Goal: Transaction & Acquisition: Purchase product/service

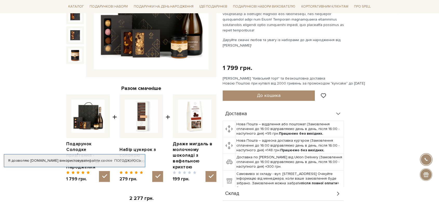
scroll to position [125, 0]
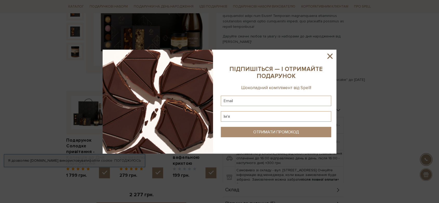
click at [329, 56] on icon at bounding box center [329, 55] width 5 height 5
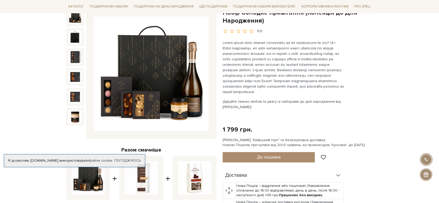
scroll to position [59, 0]
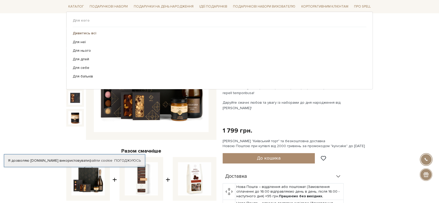
click at [95, 31] on link "Дивитись всі" at bounding box center [217, 33] width 289 height 5
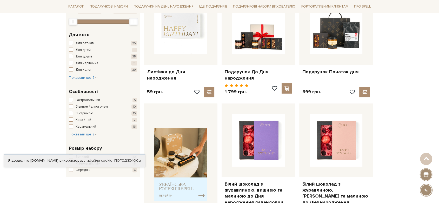
scroll to position [121, 0]
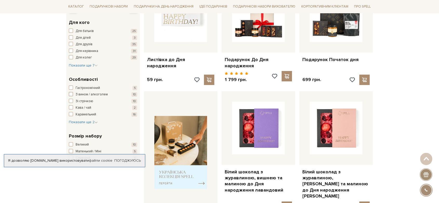
click at [70, 93] on span "button" at bounding box center [71, 94] width 4 height 4
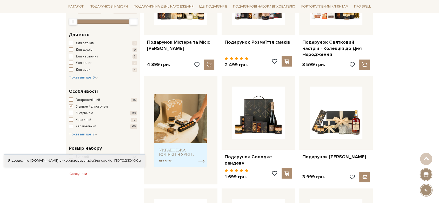
scroll to position [139, 0]
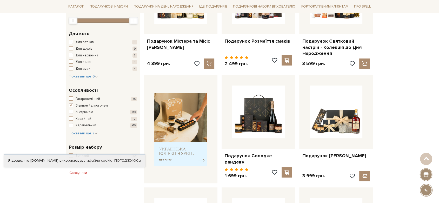
click at [72, 103] on span "button" at bounding box center [71, 105] width 4 height 4
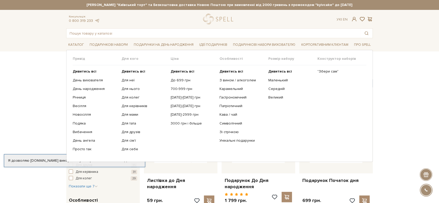
click at [275, 94] on ul "Дивитись всі Маленький Середній Великий" at bounding box center [292, 110] width 49 height 90
click at [275, 97] on link "Великий" at bounding box center [290, 97] width 45 height 5
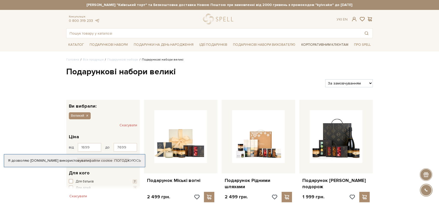
click at [319, 45] on link "Корпоративним клієнтам" at bounding box center [324, 44] width 51 height 9
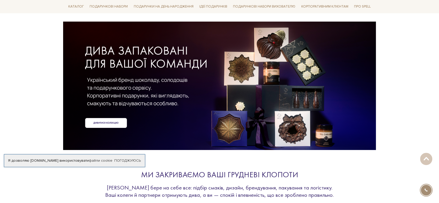
scroll to position [35, 0]
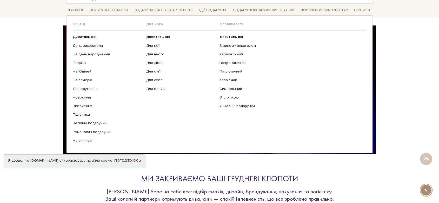
click at [86, 141] on link "На річницю" at bounding box center [108, 140] width 70 height 5
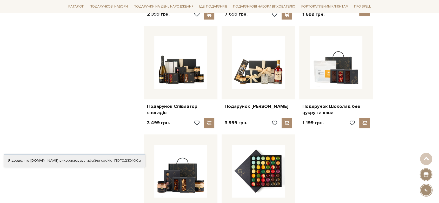
scroll to position [500, 0]
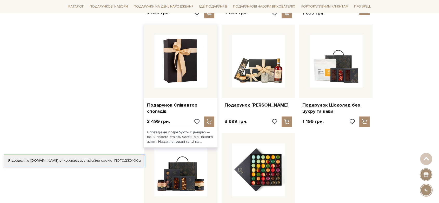
click at [177, 69] on img at bounding box center [180, 61] width 53 height 53
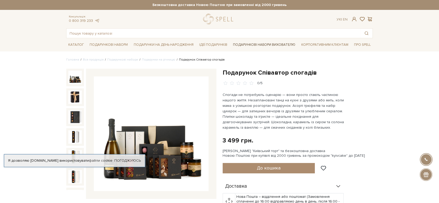
click at [266, 47] on link "Подарункові набори вихователю" at bounding box center [264, 44] width 66 height 9
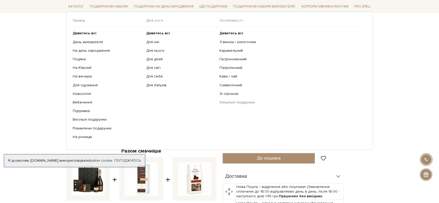
click at [229, 103] on link "Унікальні подарунки" at bounding box center [290, 102] width 143 height 5
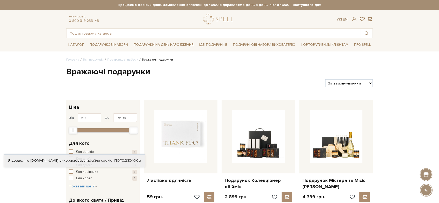
drag, startPoint x: 437, startPoint y: 37, endPoint x: 439, endPoint y: 51, distance: 14.1
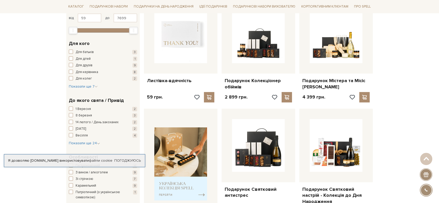
scroll to position [90, 0]
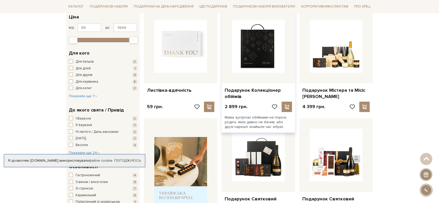
click at [257, 53] on img at bounding box center [258, 46] width 53 height 53
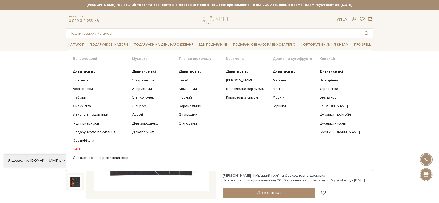
click at [78, 147] on link "SALE" at bounding box center [101, 149] width 56 height 5
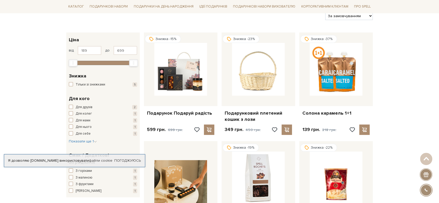
scroll to position [66, 0]
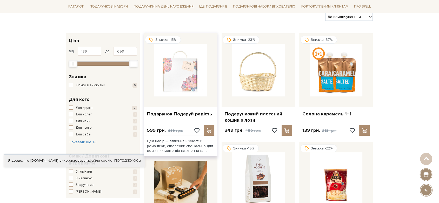
click at [191, 73] on img at bounding box center [180, 70] width 53 height 53
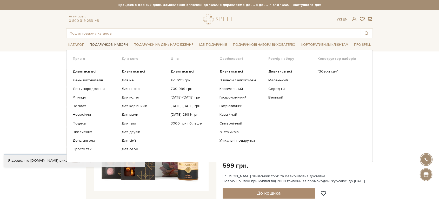
click at [98, 43] on link "Подарункові набори" at bounding box center [108, 45] width 42 height 8
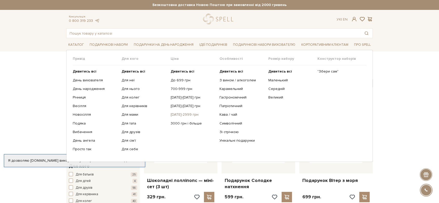
click at [181, 115] on link "[DATE]-2999 грн" at bounding box center [193, 114] width 45 height 5
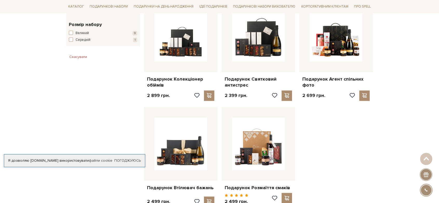
scroll to position [315, 0]
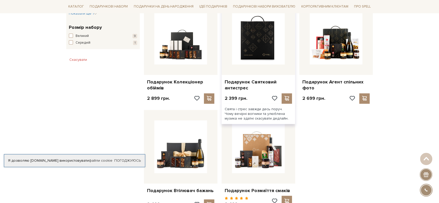
click at [260, 38] on img at bounding box center [258, 38] width 53 height 53
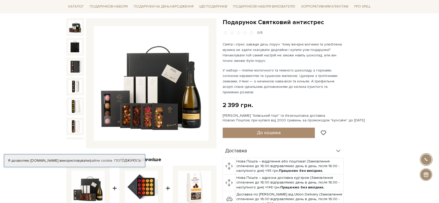
click at [190, 103] on img at bounding box center [151, 83] width 115 height 115
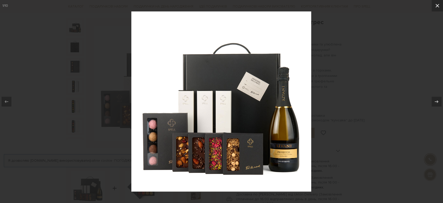
click at [438, 4] on icon at bounding box center [437, 6] width 6 height 6
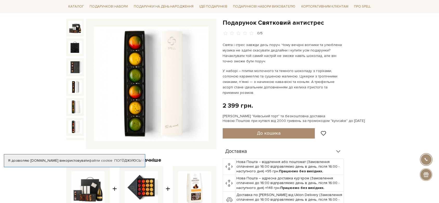
click at [72, 101] on img at bounding box center [74, 106] width 13 height 13
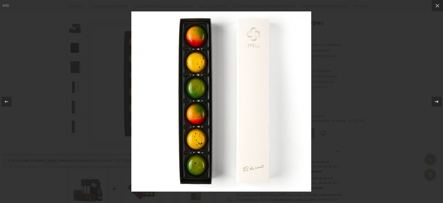
click at [437, 99] on icon at bounding box center [436, 101] width 6 height 6
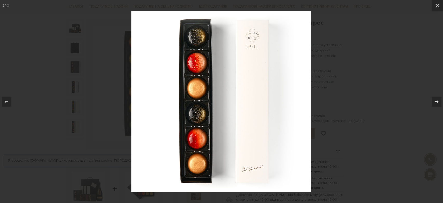
click at [437, 99] on icon at bounding box center [436, 101] width 6 height 6
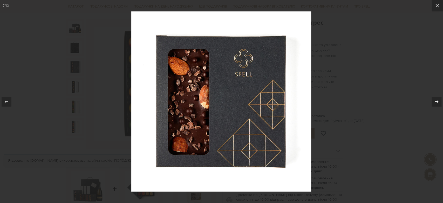
click at [437, 99] on icon at bounding box center [436, 101] width 6 height 6
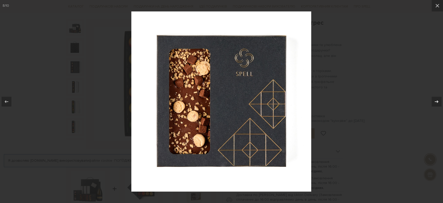
click at [437, 99] on icon at bounding box center [436, 101] width 6 height 6
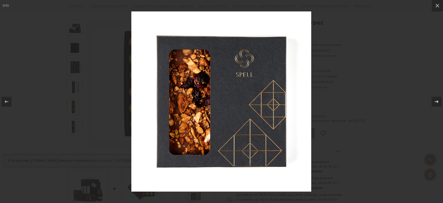
click at [437, 99] on icon at bounding box center [436, 101] width 6 height 6
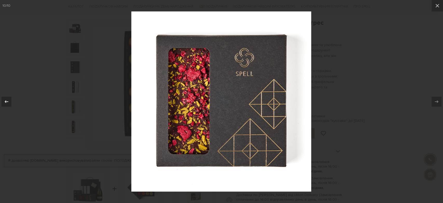
click at [4, 101] on icon at bounding box center [6, 101] width 6 height 6
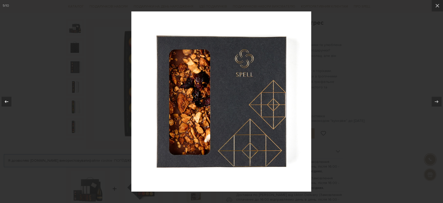
click at [4, 101] on icon at bounding box center [6, 101] width 6 height 6
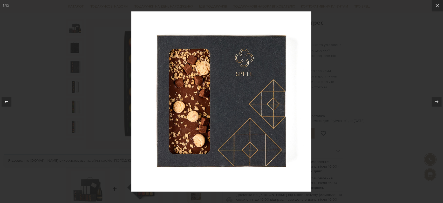
click at [4, 101] on icon at bounding box center [6, 101] width 6 height 6
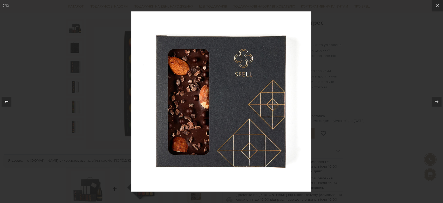
click at [4, 101] on icon at bounding box center [6, 101] width 6 height 6
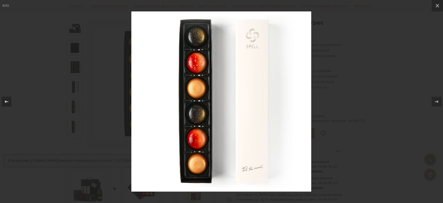
click at [4, 101] on icon at bounding box center [6, 101] width 6 height 6
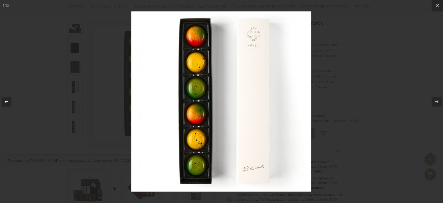
click at [4, 101] on icon at bounding box center [6, 101] width 6 height 6
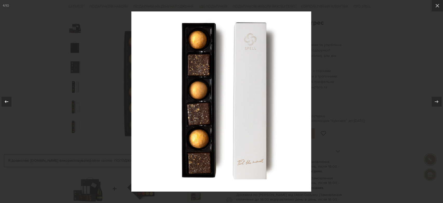
click at [4, 101] on icon at bounding box center [6, 101] width 6 height 6
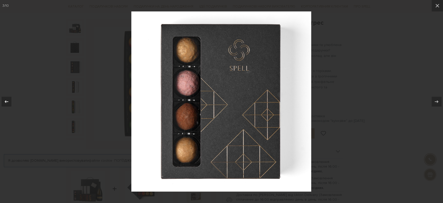
click at [4, 101] on icon at bounding box center [6, 101] width 6 height 6
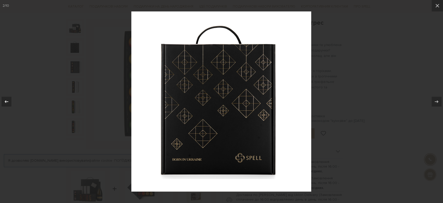
click at [4, 101] on icon at bounding box center [6, 101] width 6 height 6
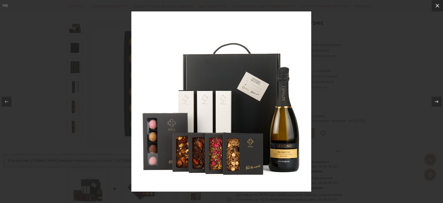
click at [435, 6] on icon at bounding box center [437, 6] width 6 height 6
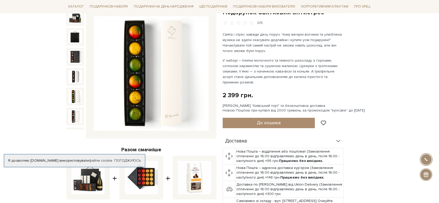
scroll to position [31, 0]
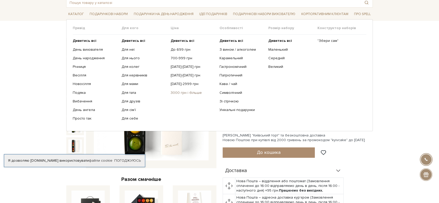
click at [180, 93] on link "3000 грн і більше" at bounding box center [193, 92] width 45 height 5
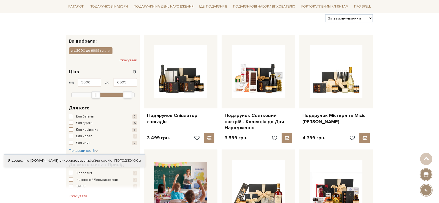
scroll to position [60, 0]
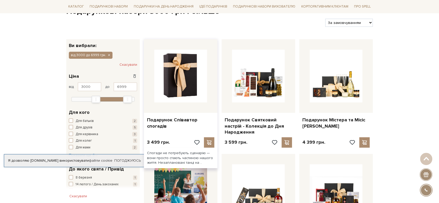
click at [182, 95] on img at bounding box center [180, 76] width 53 height 53
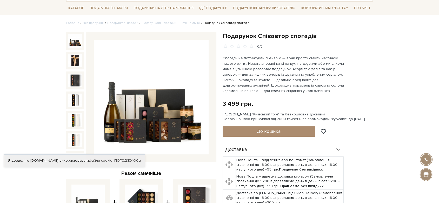
scroll to position [36, 0]
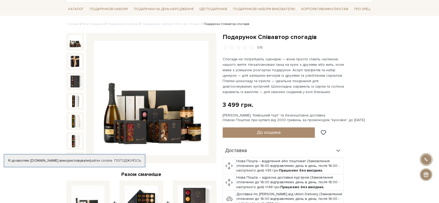
click at [162, 97] on img at bounding box center [151, 98] width 115 height 115
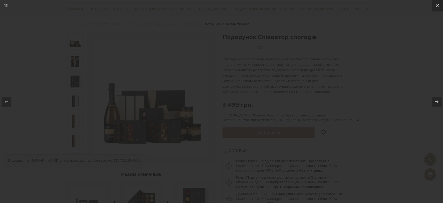
click at [162, 97] on div at bounding box center [221, 101] width 443 height 203
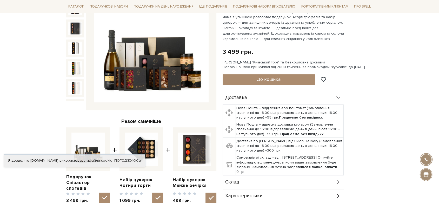
scroll to position [90, 0]
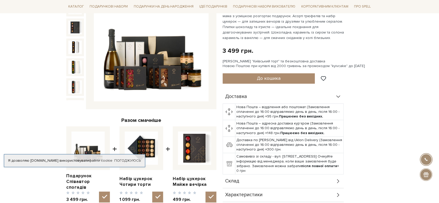
click at [184, 68] on img at bounding box center [151, 44] width 115 height 115
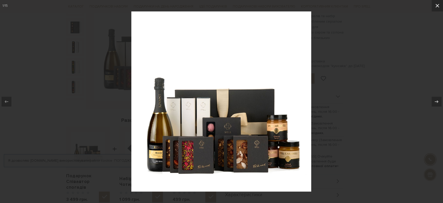
click at [438, 6] on icon at bounding box center [437, 6] width 6 height 6
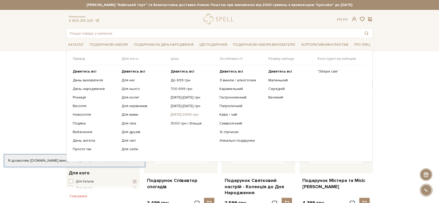
click at [179, 116] on link "[DATE]-2999 грн" at bounding box center [193, 114] width 45 height 5
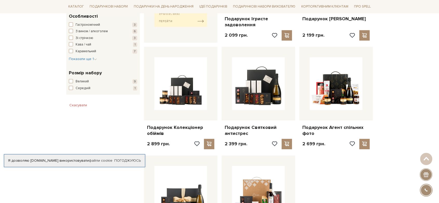
scroll to position [268, 0]
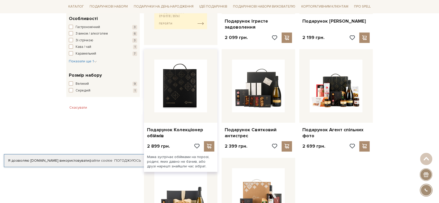
click at [183, 91] on img at bounding box center [180, 85] width 53 height 53
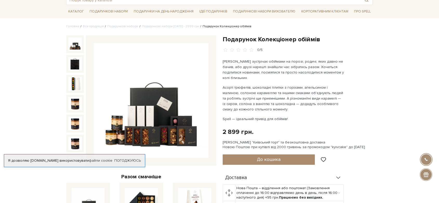
scroll to position [34, 0]
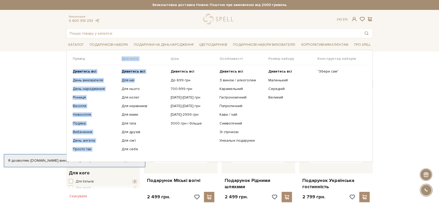
drag, startPoint x: 145, startPoint y: 75, endPoint x: 95, endPoint y: 50, distance: 56.3
click at [95, 50] on div "Привід Дивитись всі" at bounding box center [219, 106] width 306 height 112
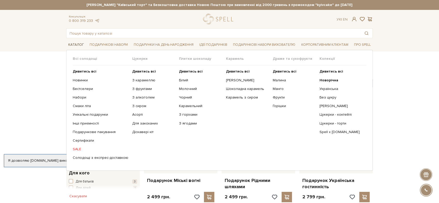
click at [78, 46] on link "Каталог" at bounding box center [76, 45] width 20 height 8
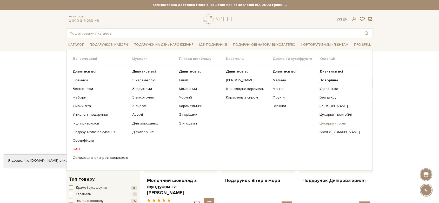
click at [328, 124] on link "Цукерки - торти" at bounding box center [340, 123] width 43 height 5
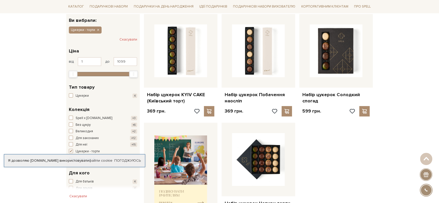
scroll to position [82, 0]
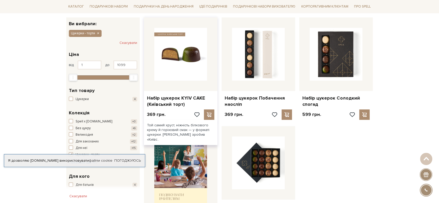
click at [174, 48] on img at bounding box center [180, 54] width 53 height 53
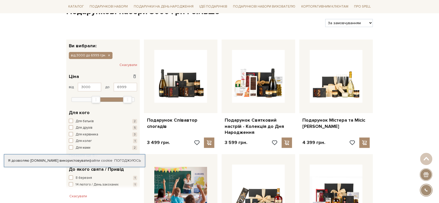
scroll to position [58, 0]
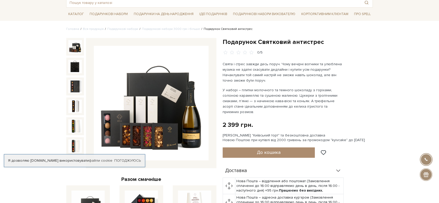
scroll to position [31, 0]
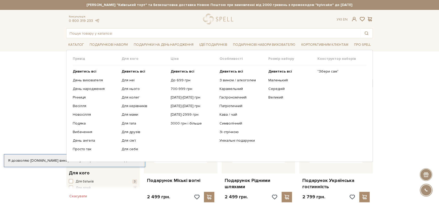
click at [182, 83] on ul "Дивитись всі До 699 грн 700-999 грн 1000-1499 грн 1500-1999 грн 2000-2999 грн" at bounding box center [195, 110] width 49 height 90
click at [182, 78] on link "До 699 грн" at bounding box center [193, 80] width 45 height 5
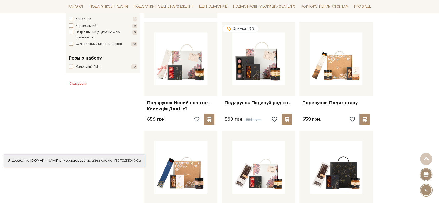
scroll to position [297, 0]
